Goal: Task Accomplishment & Management: Manage account settings

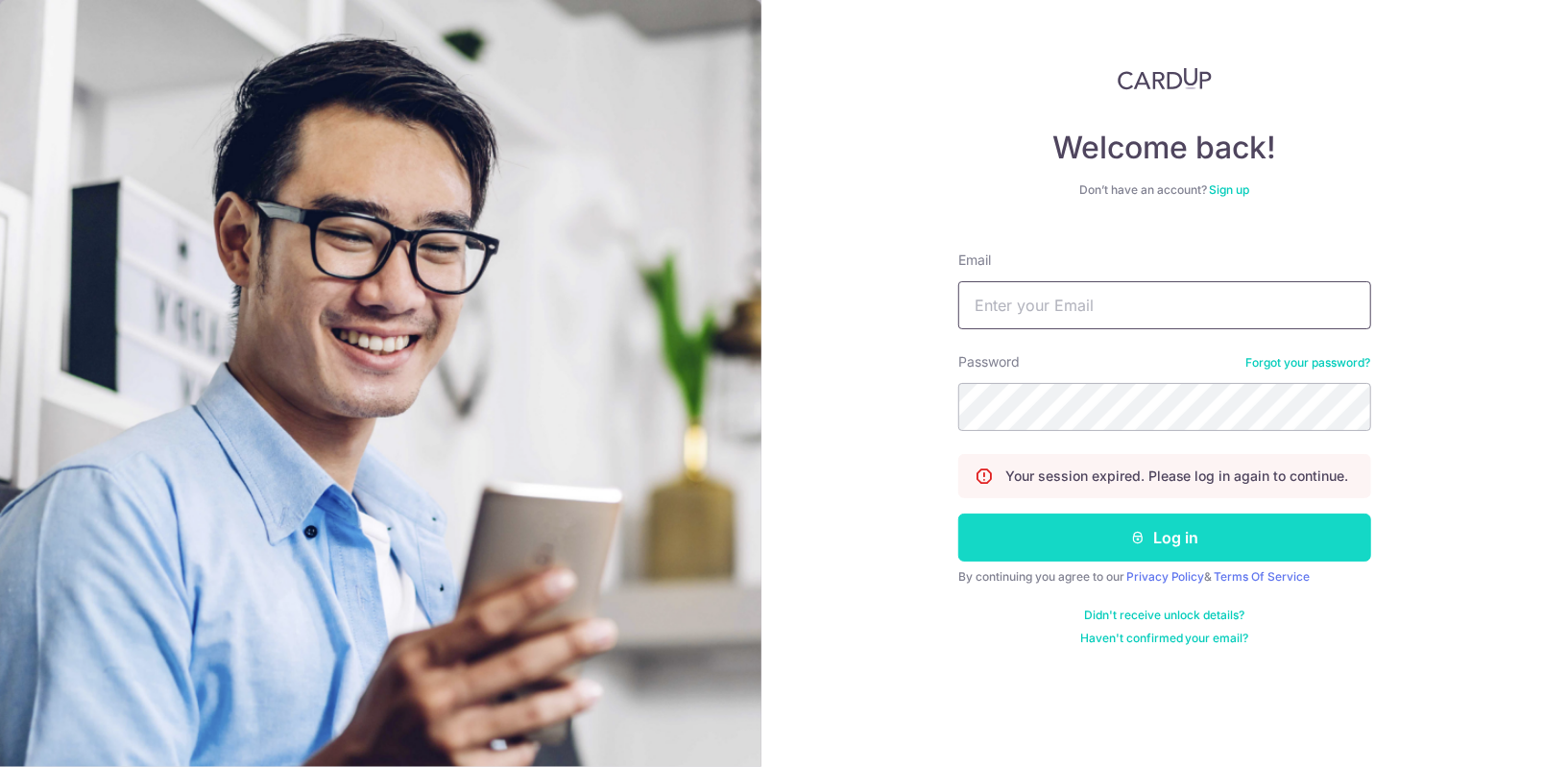
type input "[EMAIL_ADDRESS][DOMAIN_NAME]"
click at [1040, 543] on button "Log in" at bounding box center [1164, 537] width 413 height 48
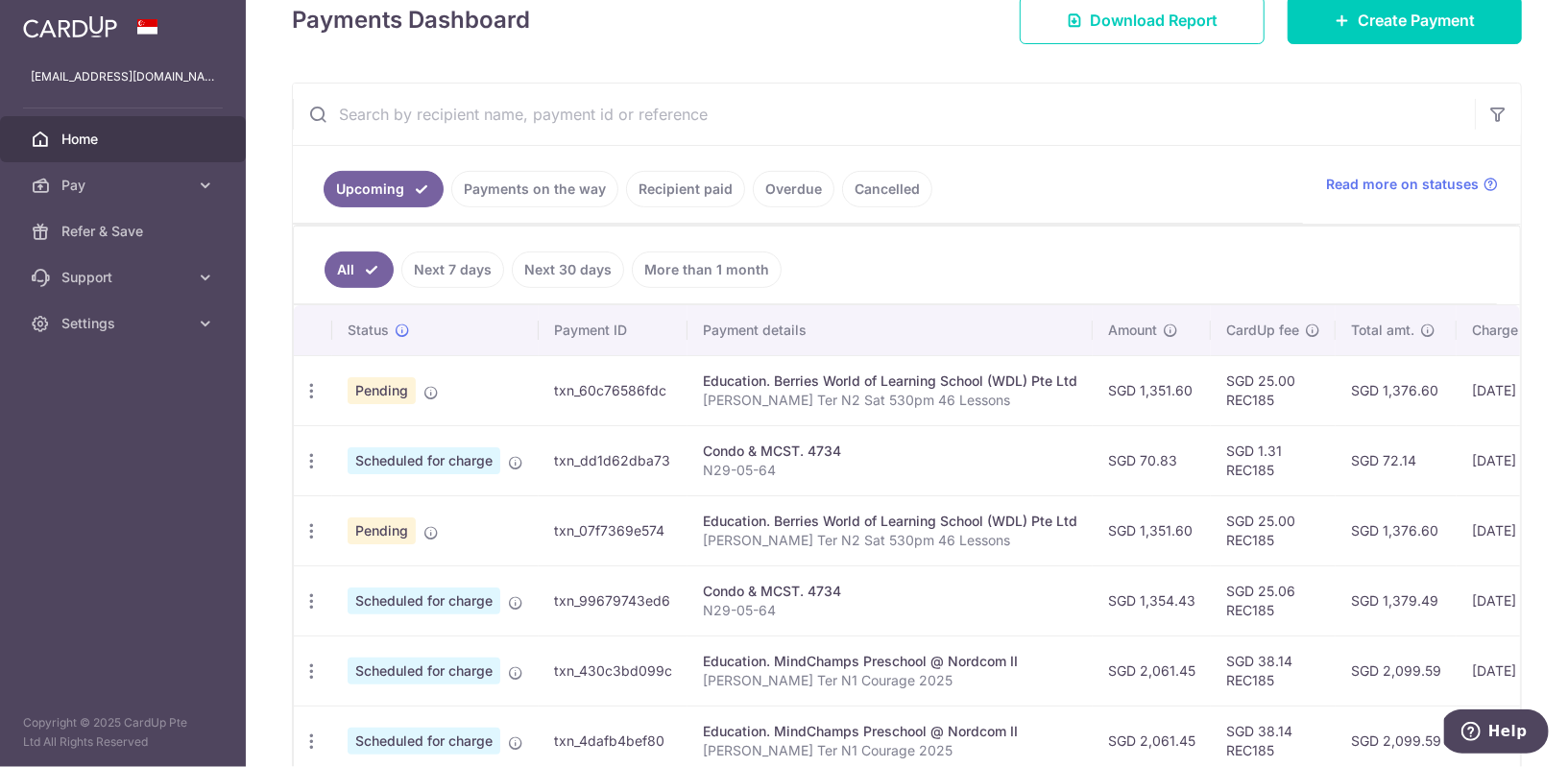
scroll to position [299, 0]
